Goal: Find specific page/section: Find specific page/section

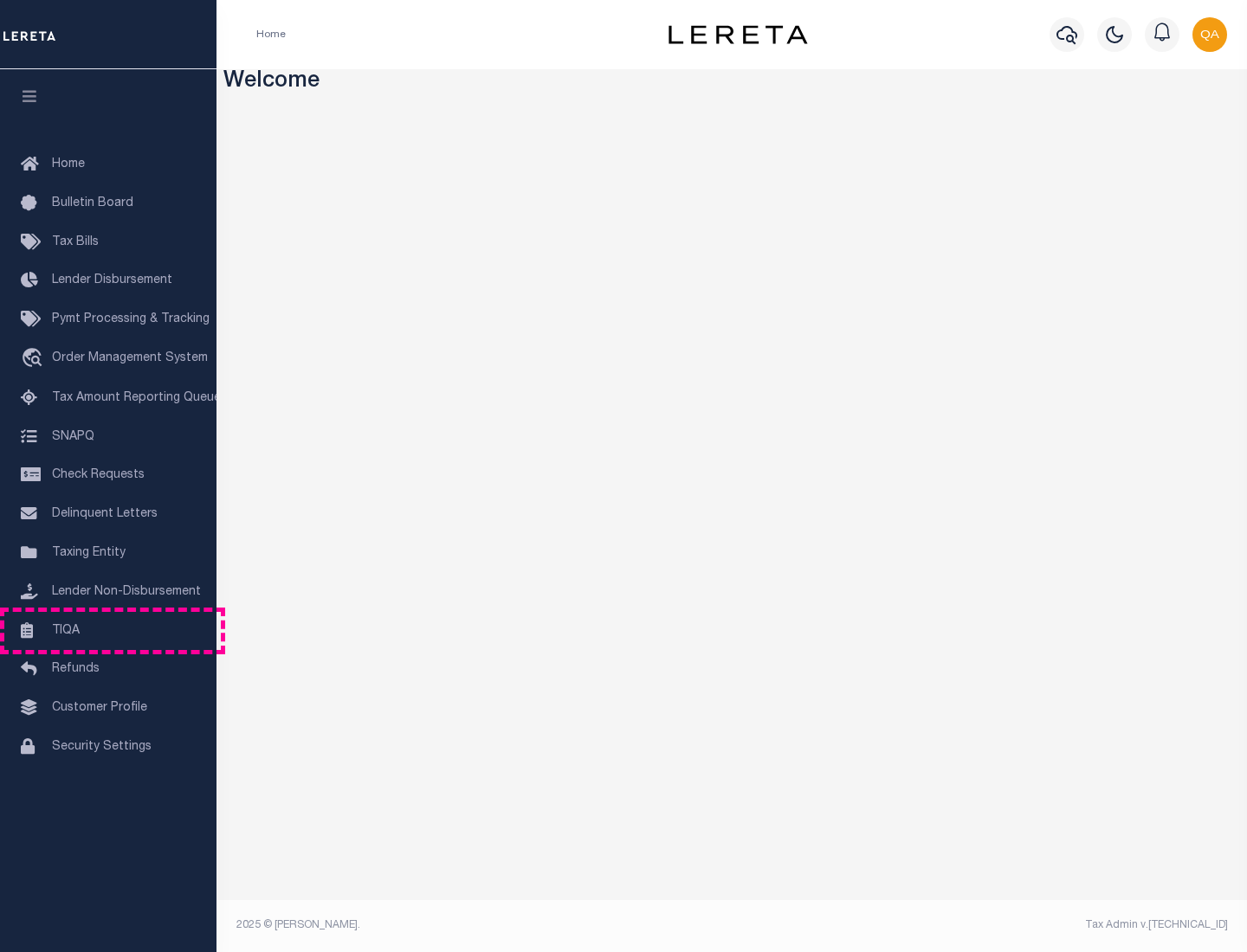
click at [108, 630] on link "TIQA" at bounding box center [108, 632] width 217 height 39
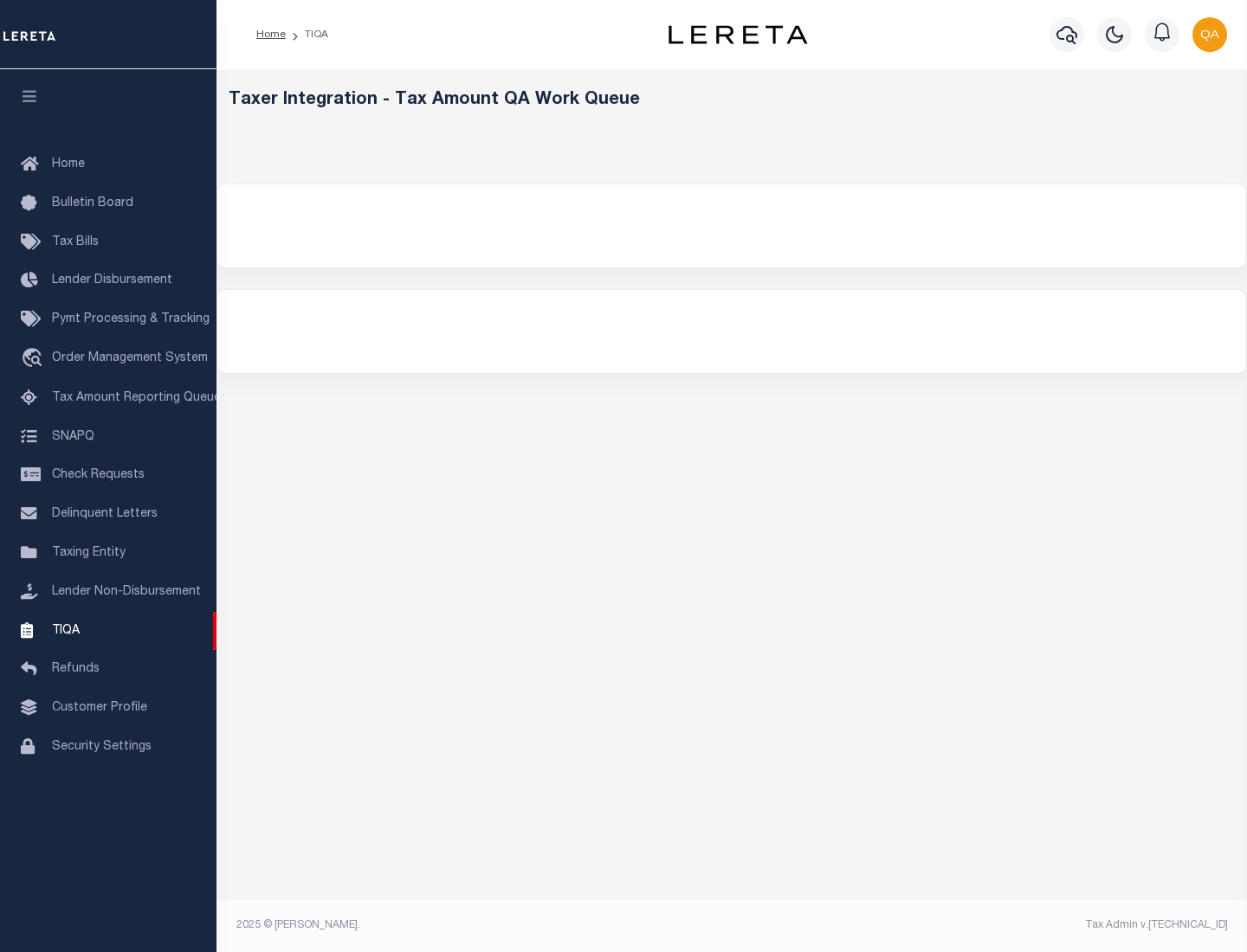
select select "200"
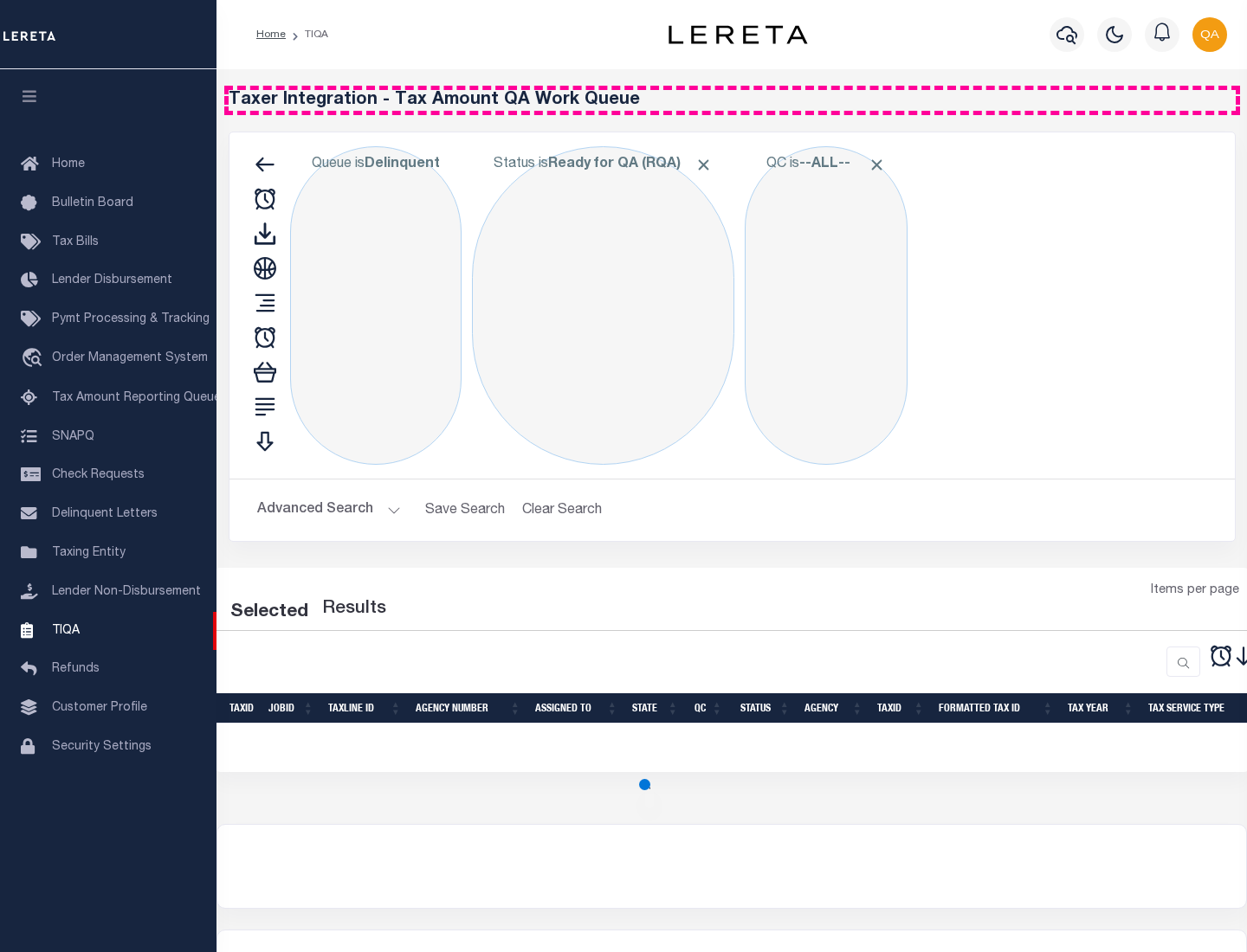
select select "200"
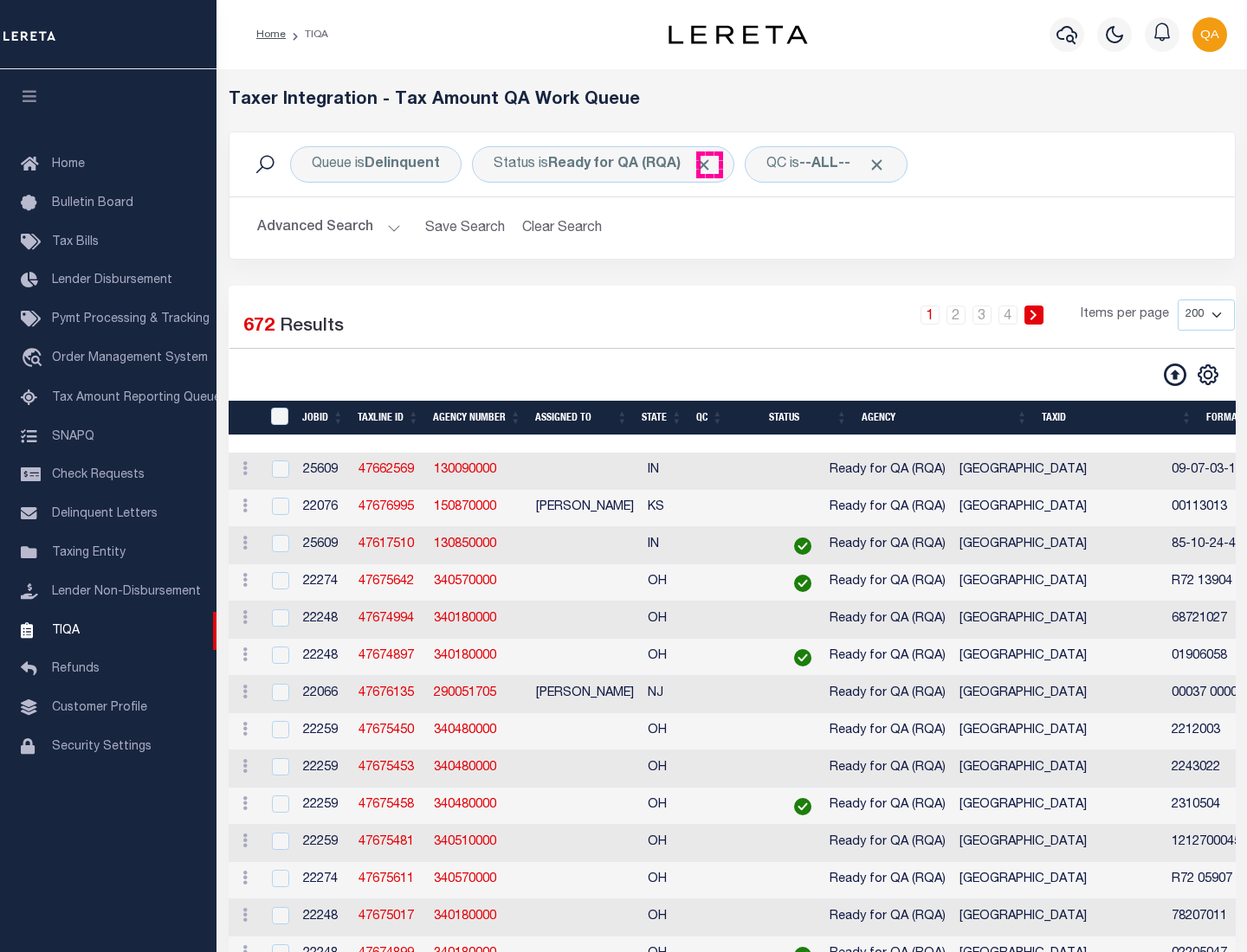
click at [709, 165] on span "Click to Remove" at bounding box center [703, 165] width 18 height 18
